Goal: Book appointment/travel/reservation

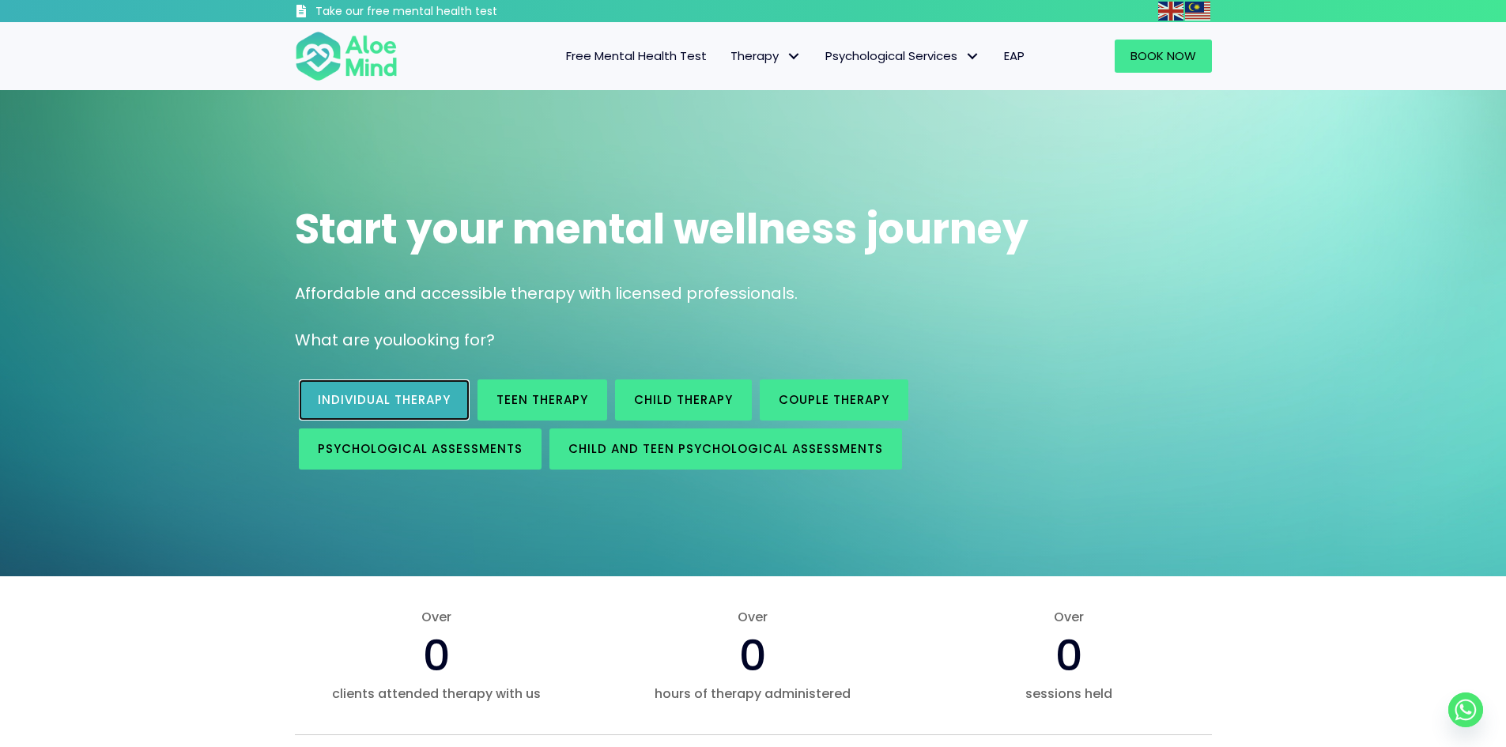
click at [410, 409] on link "Individual therapy" at bounding box center [384, 399] width 171 height 41
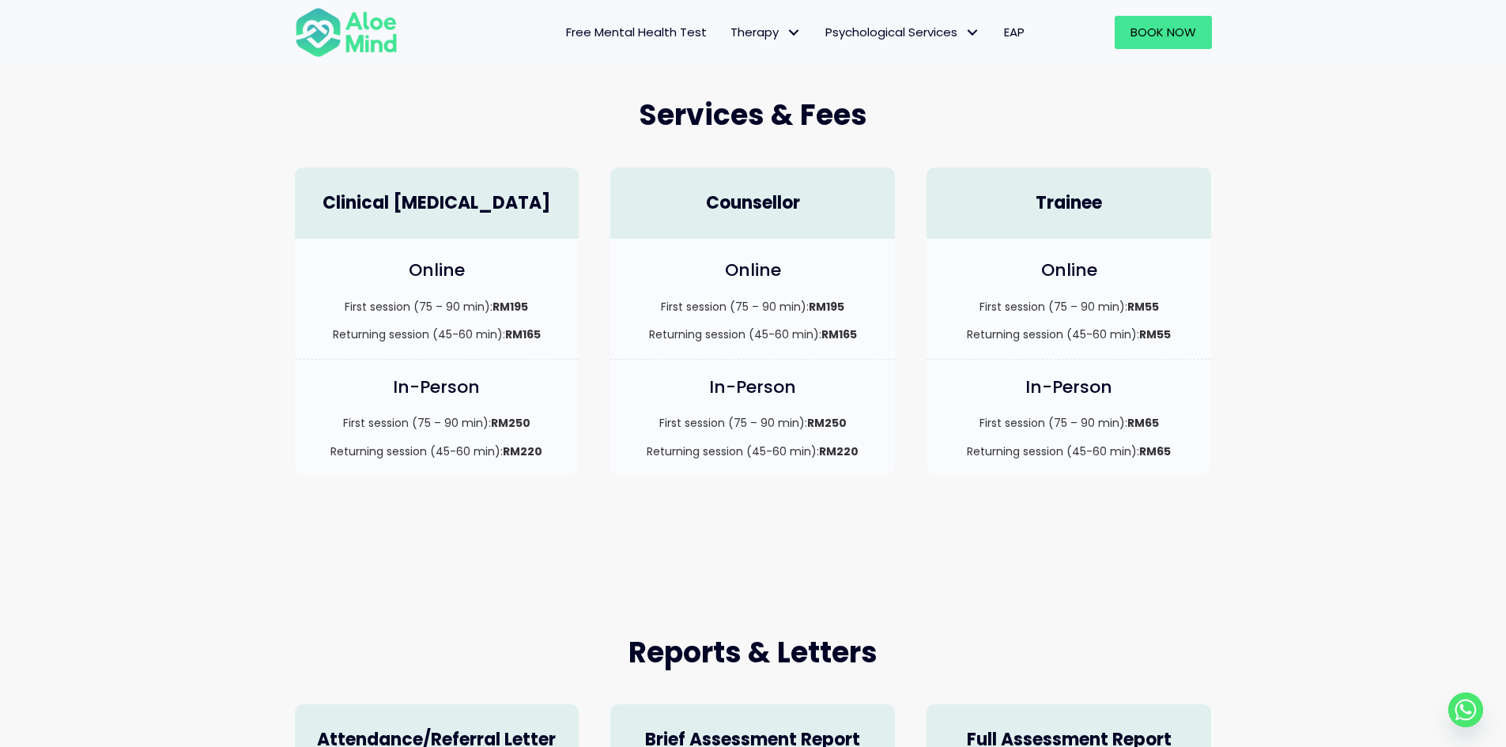
scroll to position [395, 0]
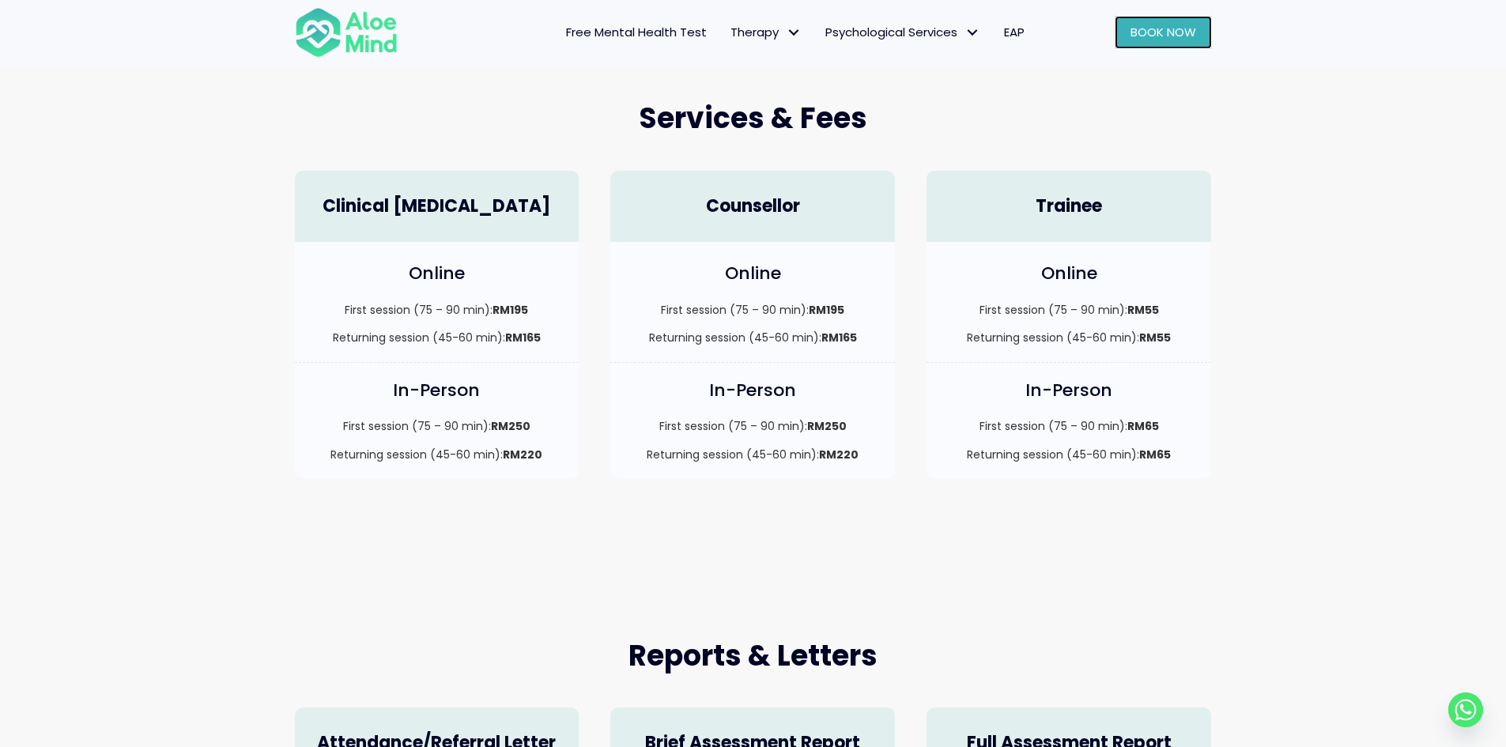
click at [1167, 30] on span "Book Now" at bounding box center [1164, 32] width 66 height 17
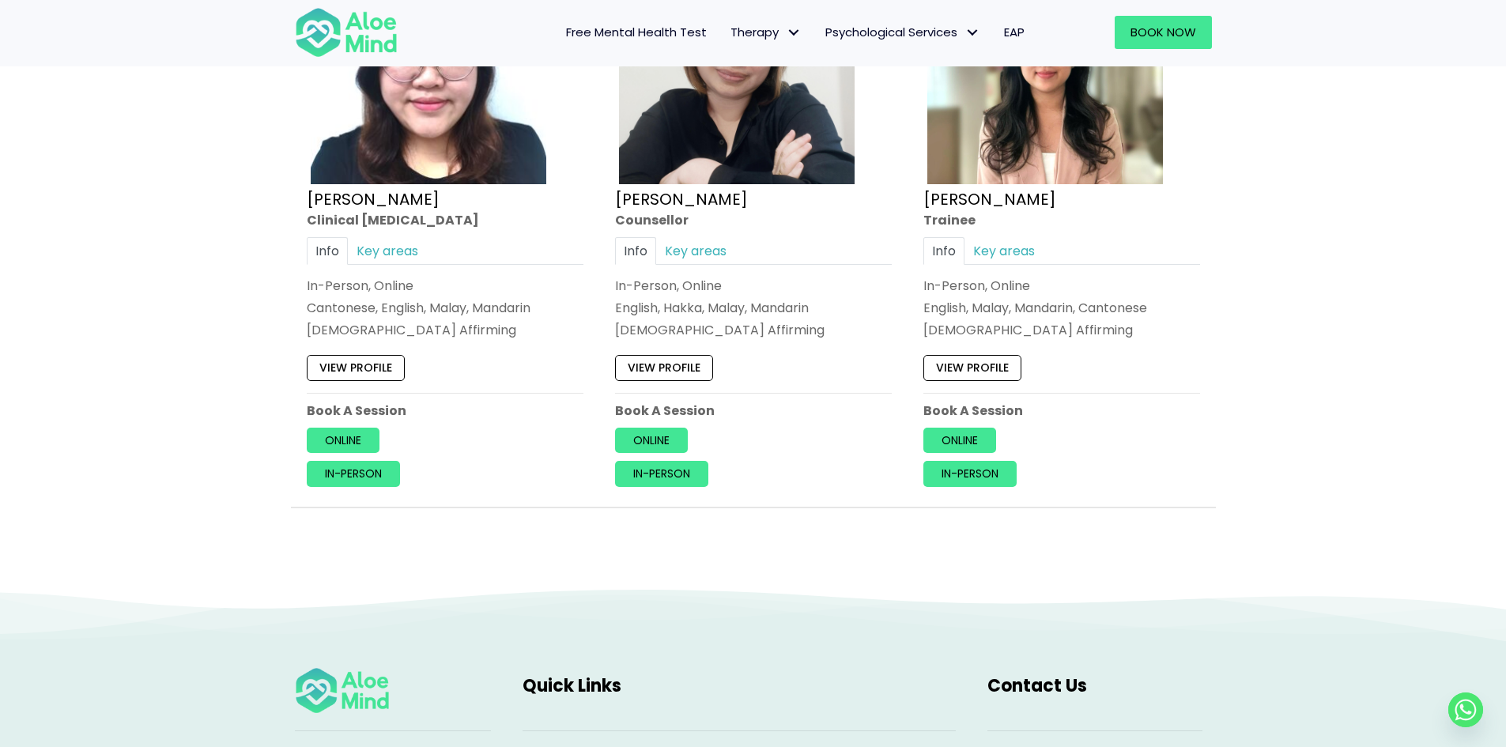
scroll to position [6799, 0]
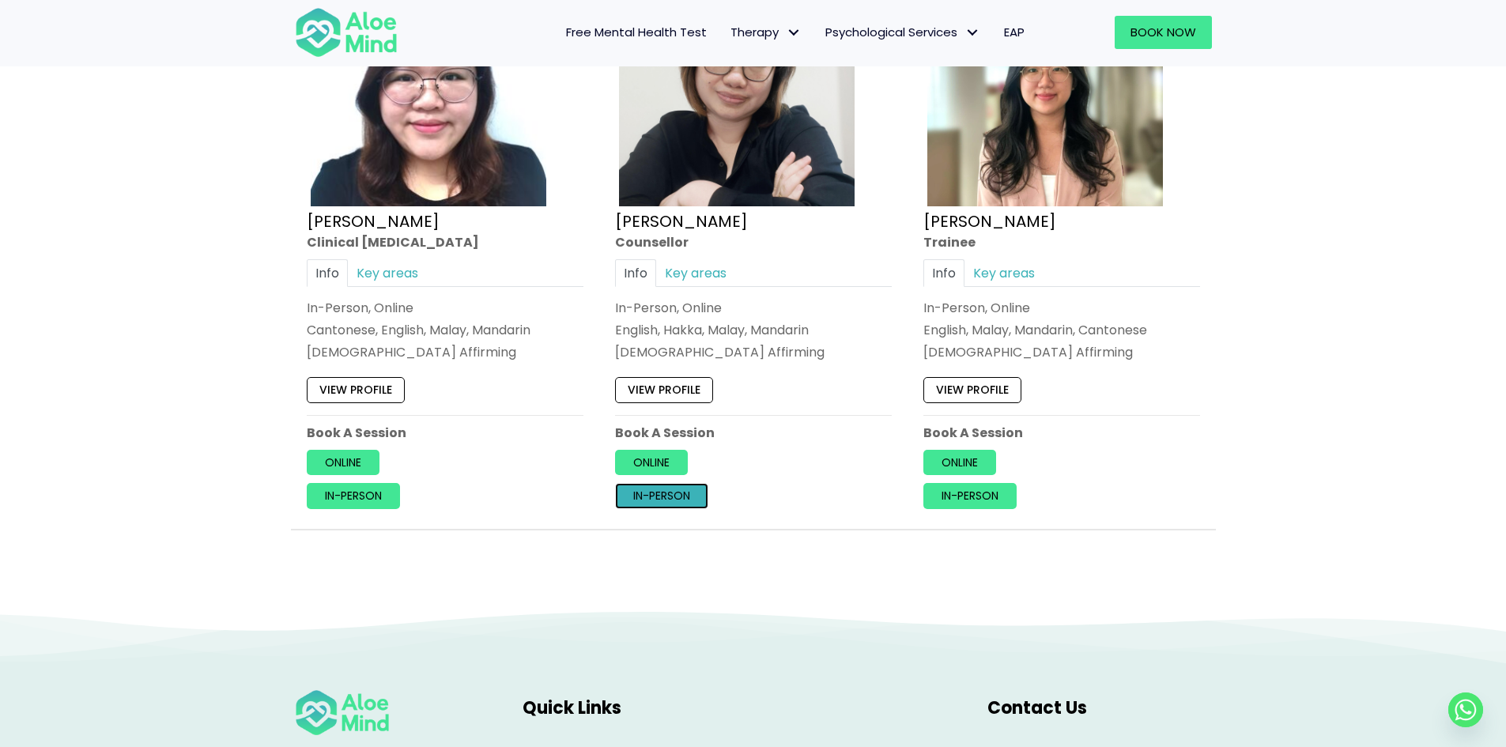
click at [676, 495] on link "In-person" at bounding box center [661, 496] width 93 height 25
